Goal: Find specific page/section: Find specific page/section

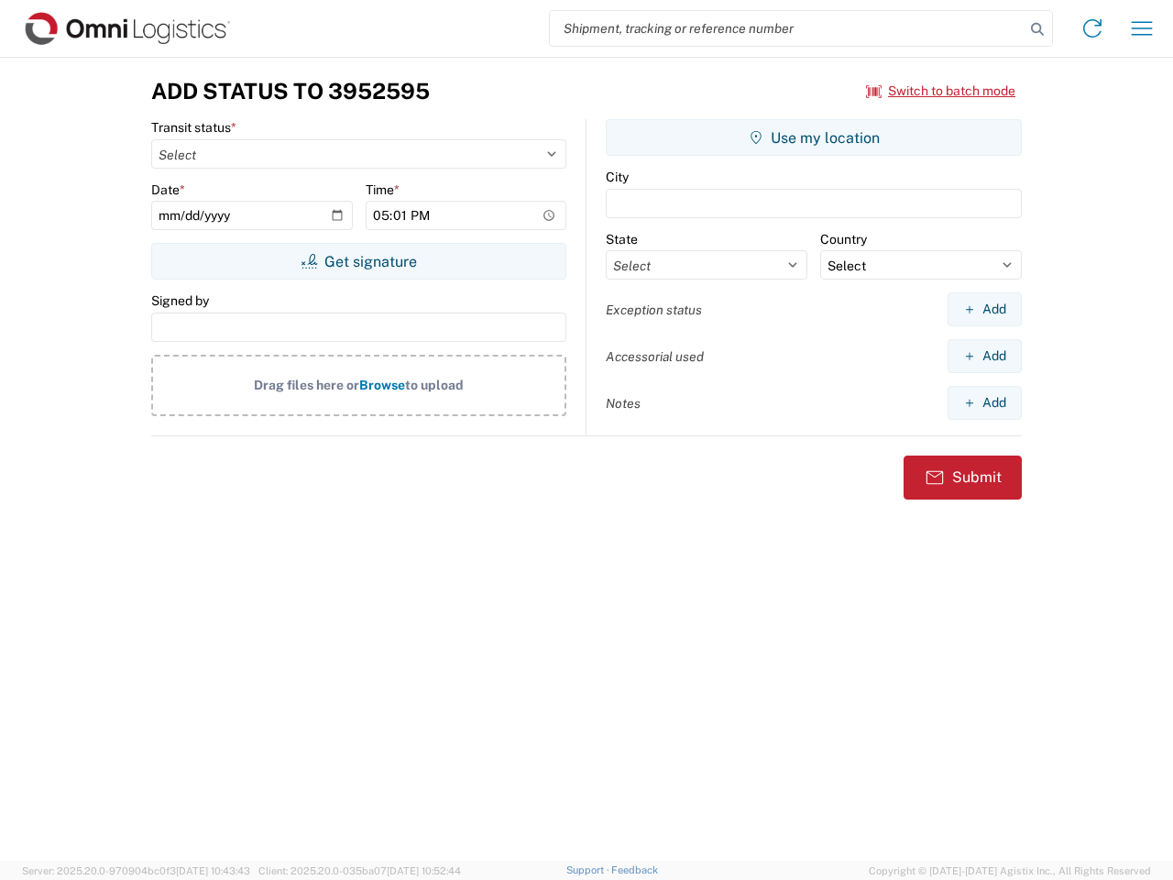
click at [787, 28] on input "search" at bounding box center [787, 28] width 475 height 35
click at [1038, 29] on icon at bounding box center [1038, 29] width 26 height 26
click at [1092, 28] on icon at bounding box center [1092, 28] width 29 height 29
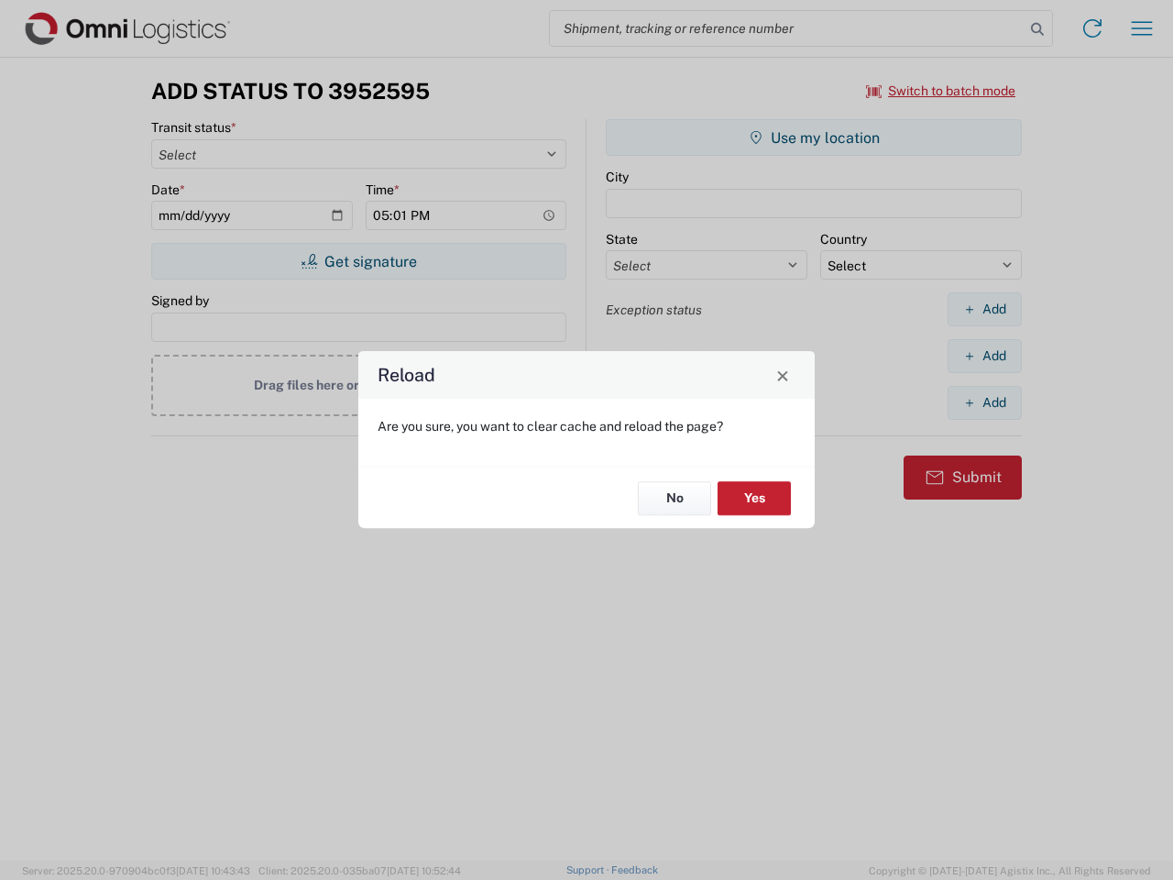
click at [1142, 28] on div "Reload Are you sure, you want to clear cache and reload the page? No Yes" at bounding box center [586, 440] width 1173 height 880
click at [941, 91] on div "Reload Are you sure, you want to clear cache and reload the page? No Yes" at bounding box center [586, 440] width 1173 height 880
click at [358, 261] on div "Reload Are you sure, you want to clear cache and reload the page? No Yes" at bounding box center [586, 440] width 1173 height 880
click at [814, 137] on div "Reload Are you sure, you want to clear cache and reload the page? No Yes" at bounding box center [586, 440] width 1173 height 880
click at [984, 309] on div "Reload Are you sure, you want to clear cache and reload the page? No Yes" at bounding box center [586, 440] width 1173 height 880
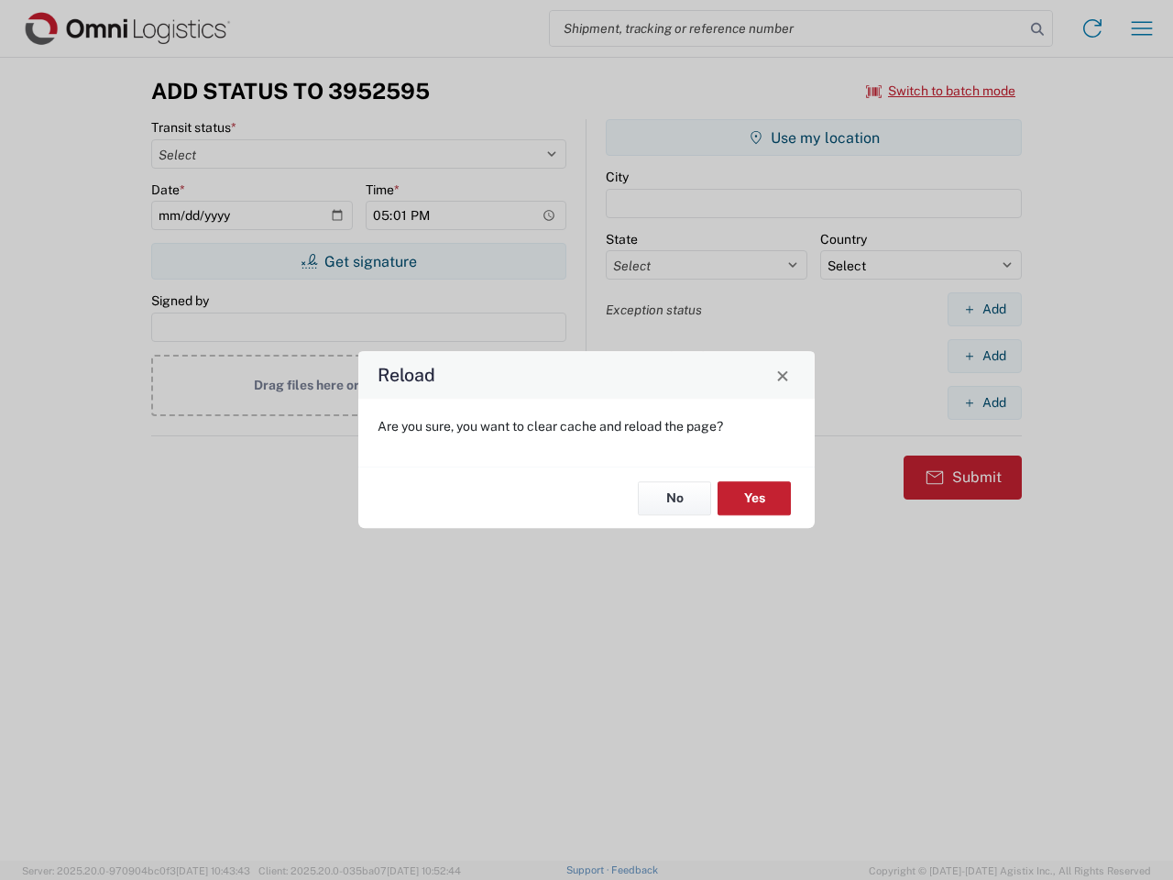
click at [984, 356] on div "Reload Are you sure, you want to clear cache and reload the page? No Yes" at bounding box center [586, 440] width 1173 height 880
click at [984, 402] on div "Reload Are you sure, you want to clear cache and reload the page? No Yes" at bounding box center [586, 440] width 1173 height 880
